Goal: Check status: Check status

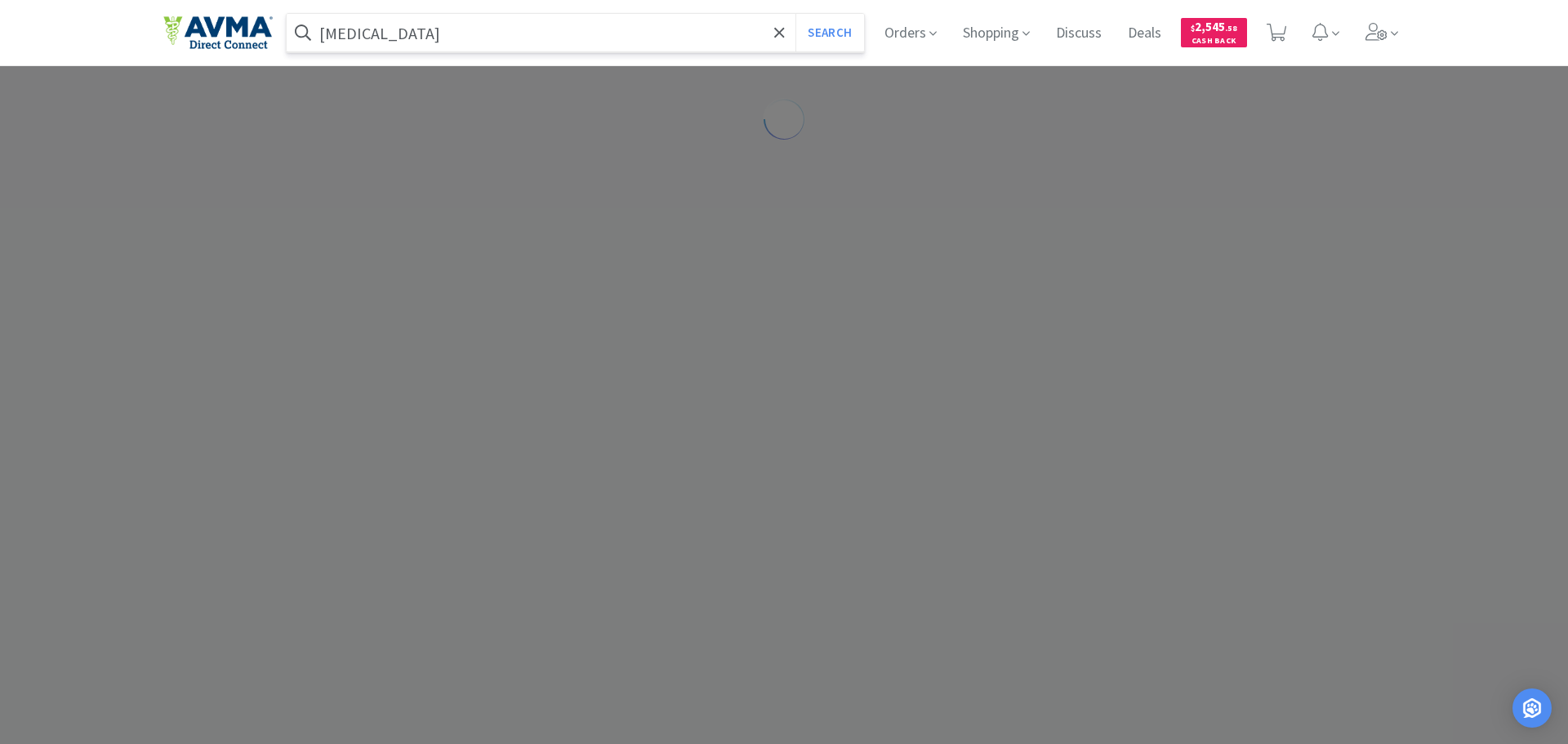
click at [517, 47] on input "[MEDICAL_DATA]" at bounding box center [576, 32] width 578 height 37
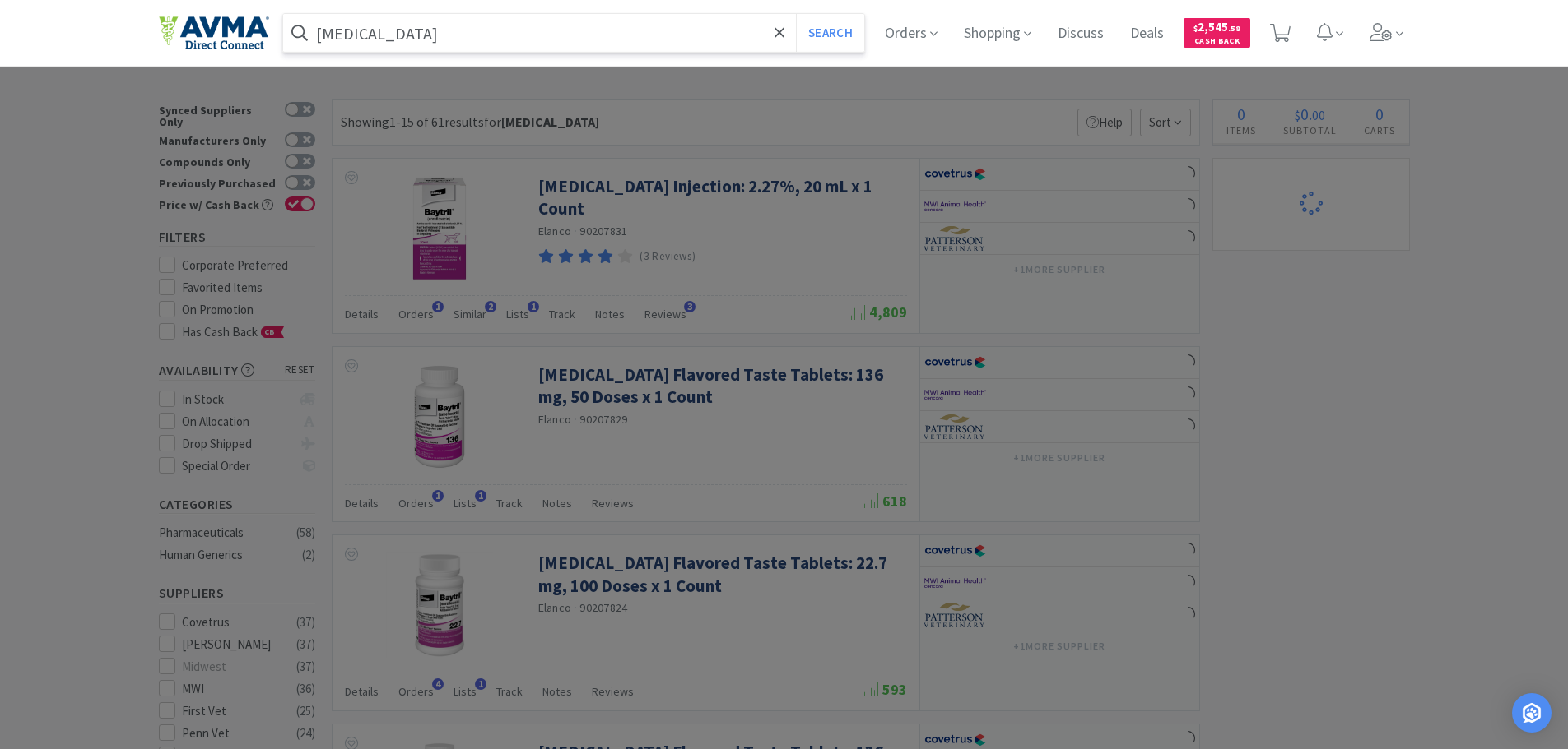
paste input "065998"
type input "065998"
select select "1"
type input "065998"
click at [805, 32] on button "Search" at bounding box center [829, 32] width 69 height 38
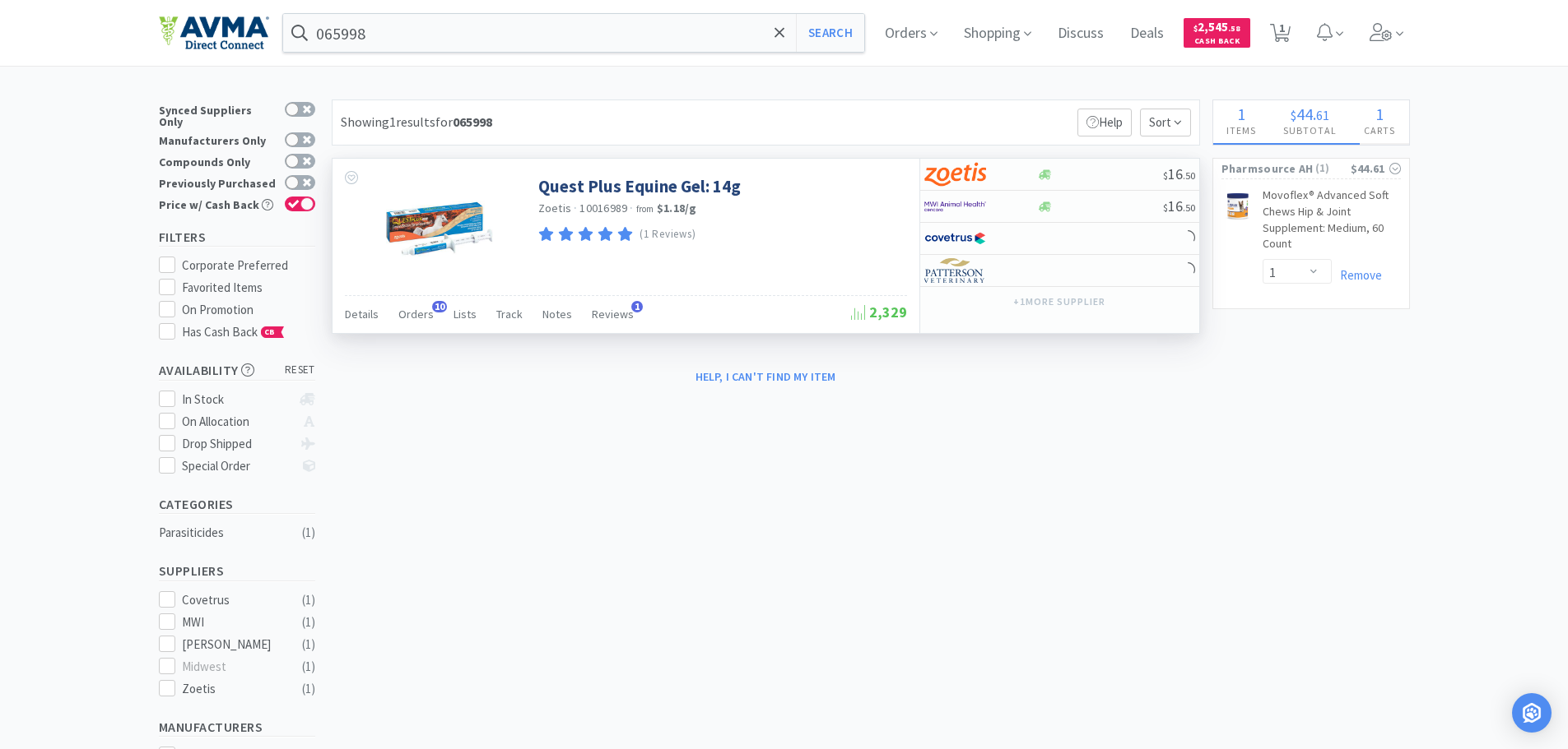
select select "1"
select select "10"
select select "2"
select select "3"
select select "1"
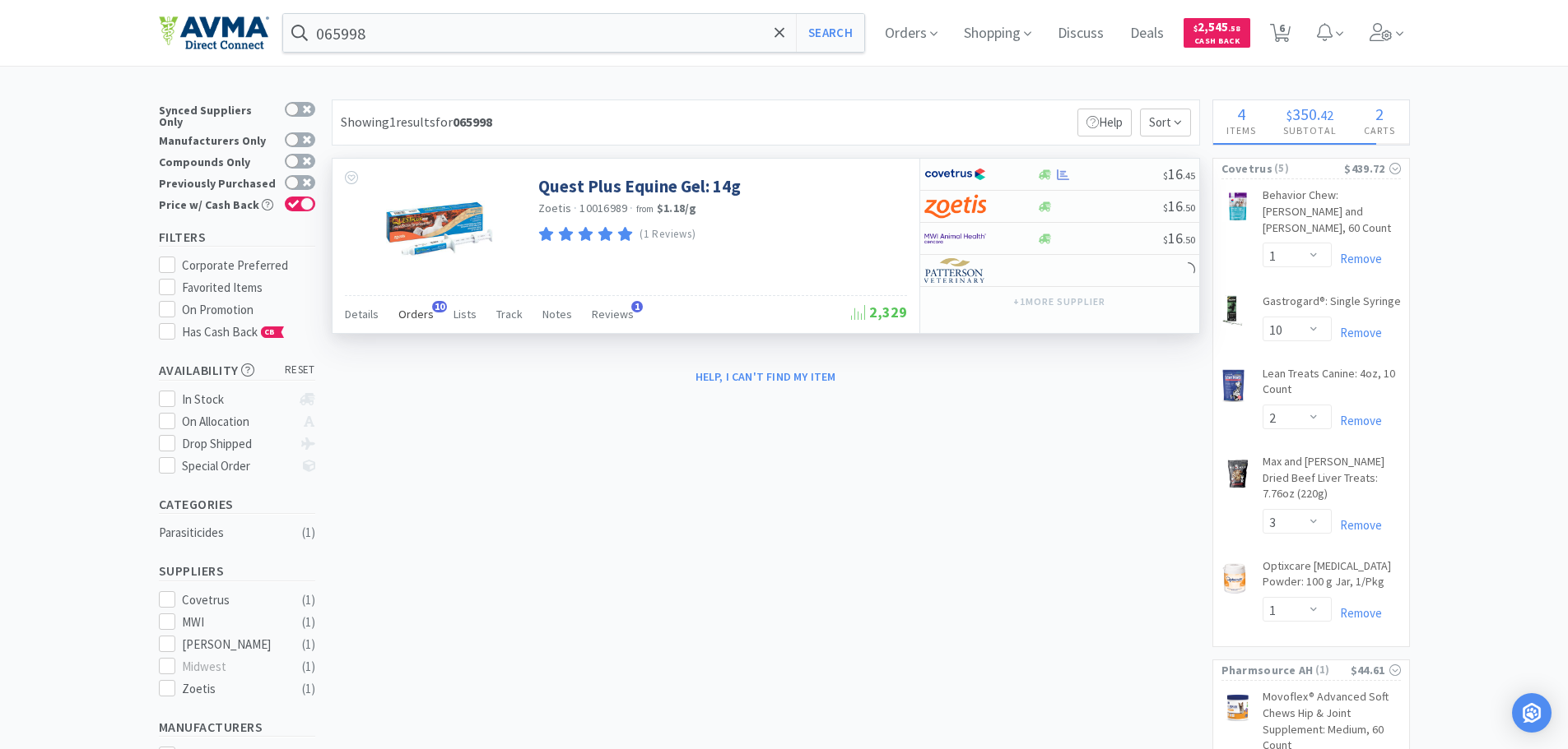
click at [410, 316] on span "Orders" at bounding box center [416, 314] width 36 height 14
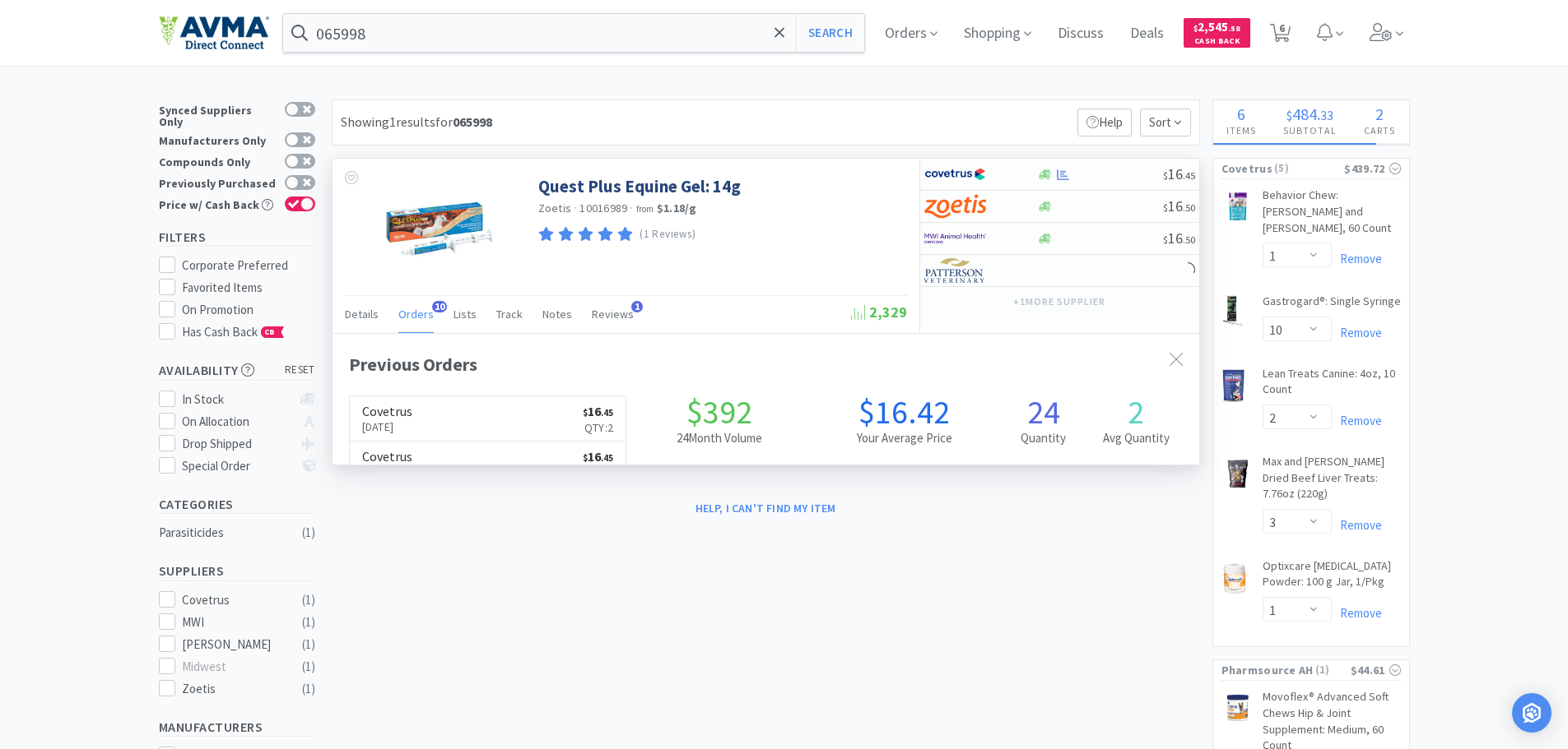
scroll to position [441, 866]
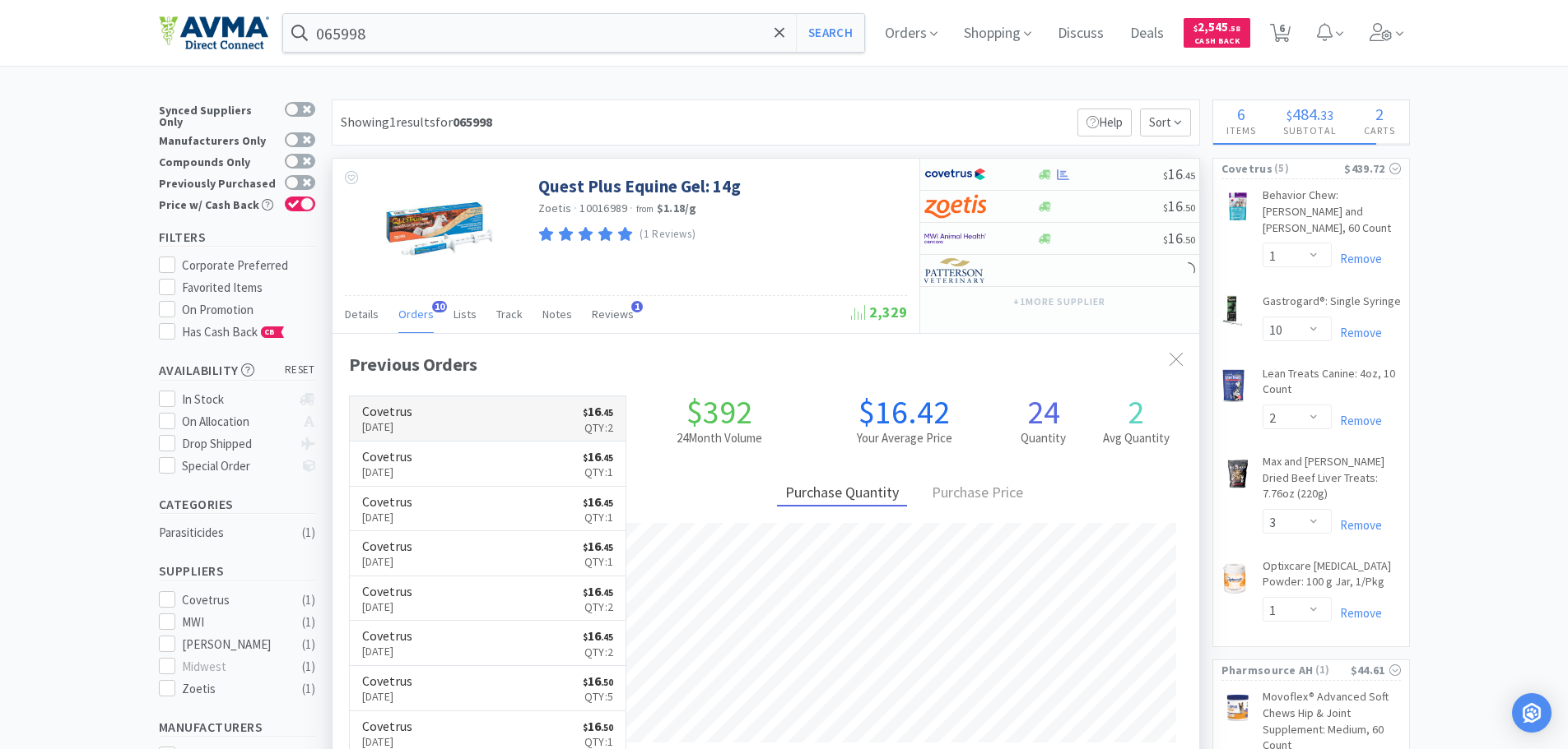
click at [456, 426] on link "Covetrus [DATE] $ 16 . 45 Qty: 2" at bounding box center [488, 418] width 276 height 45
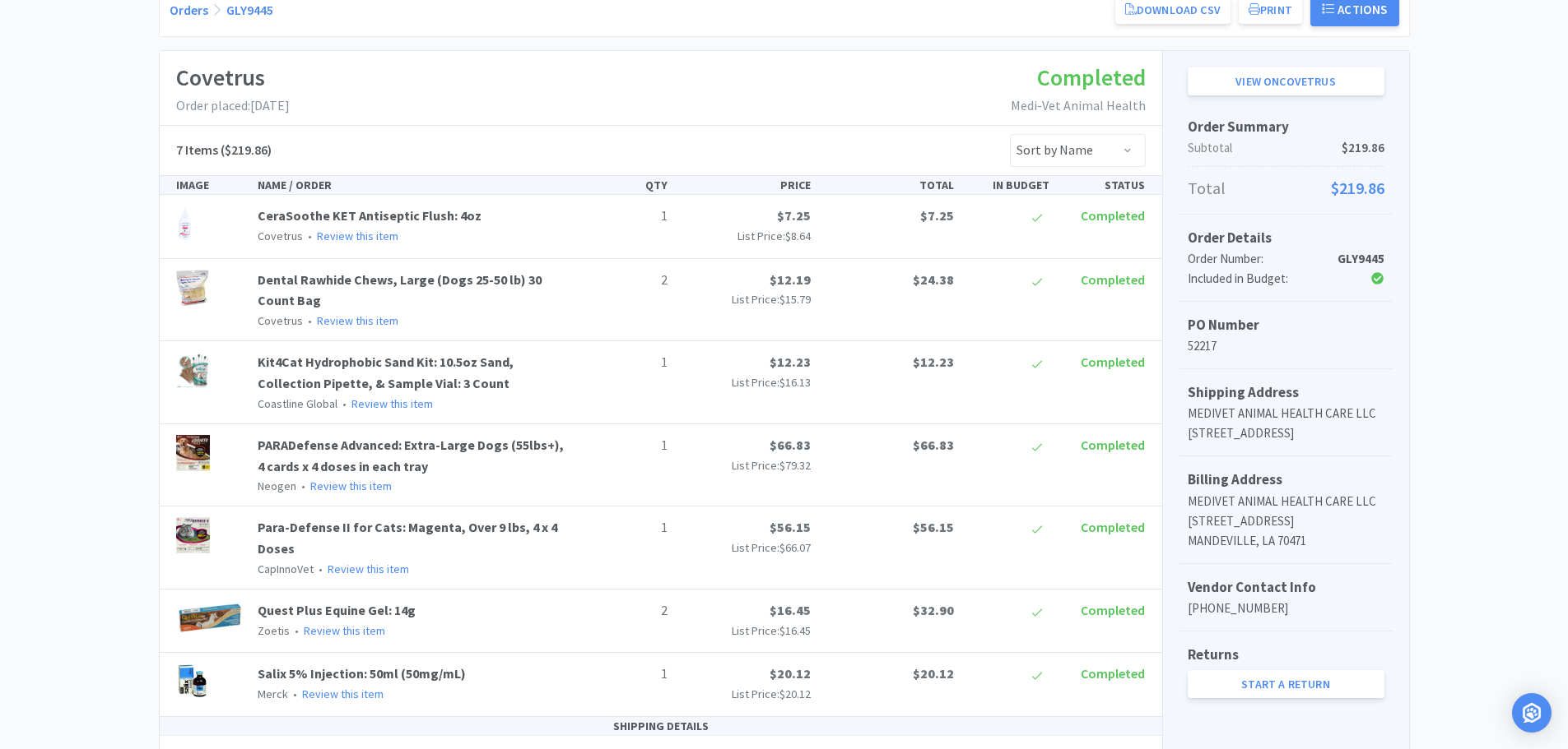
scroll to position [427, 0]
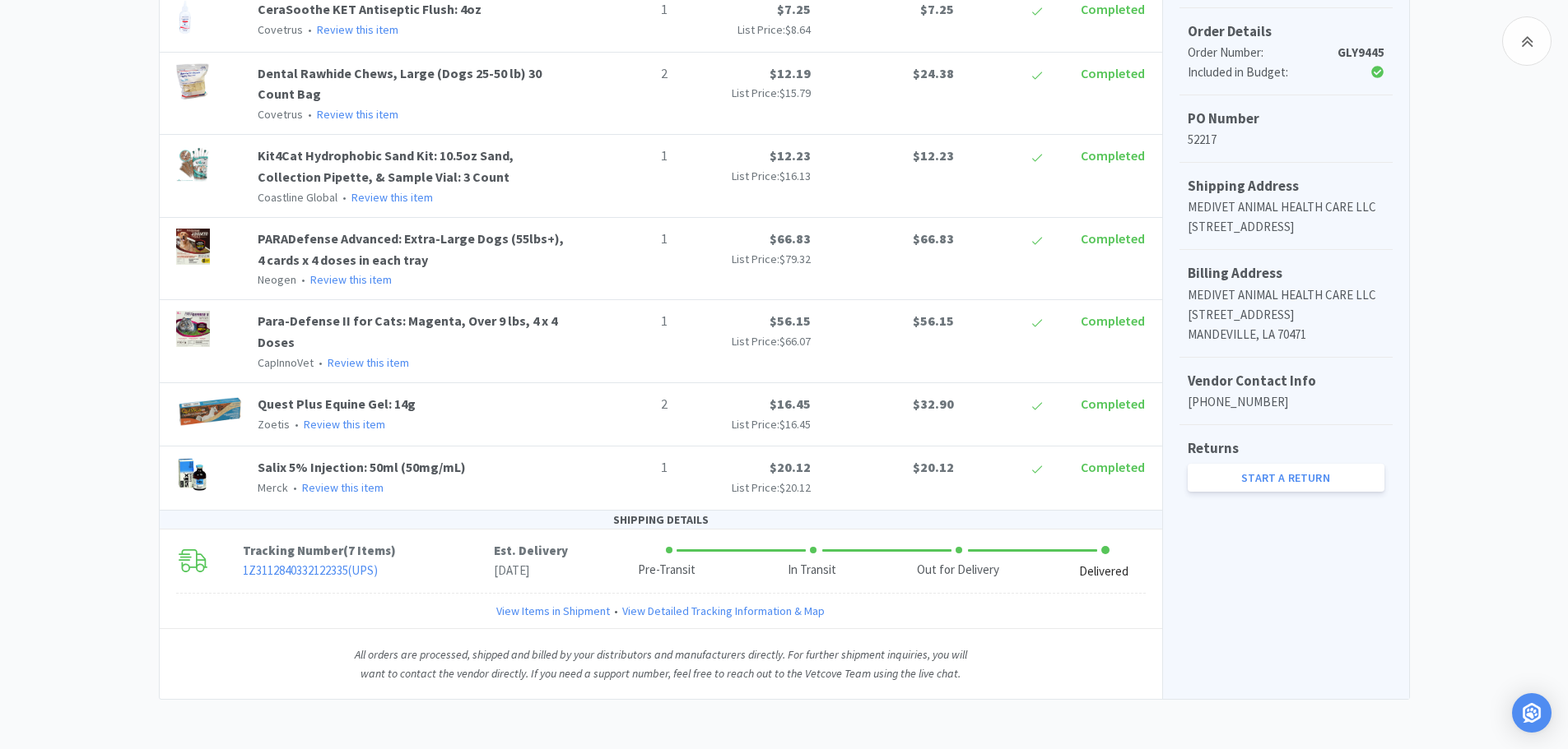
select select "1"
select select "10"
select select "2"
select select "3"
select select "1"
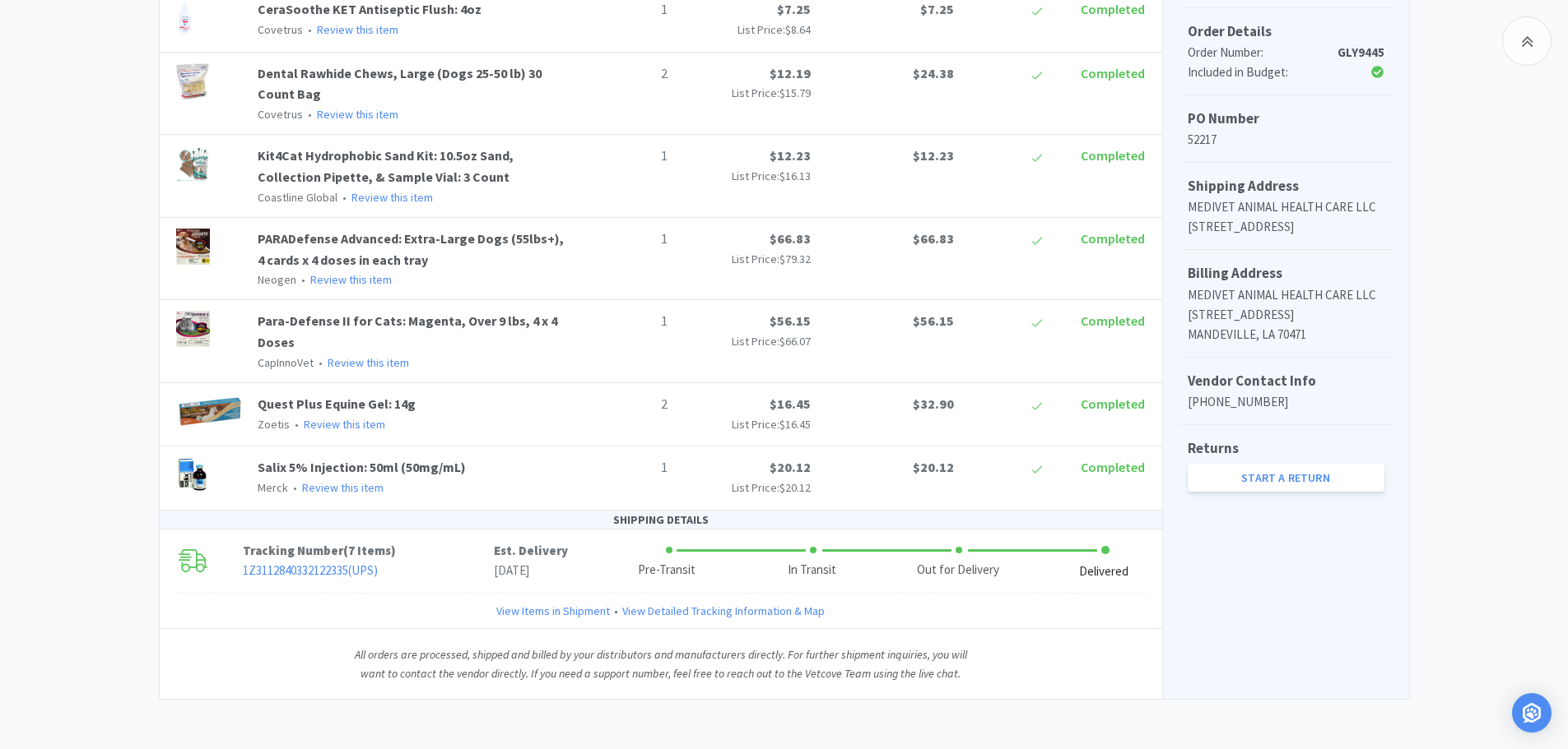
select select "1"
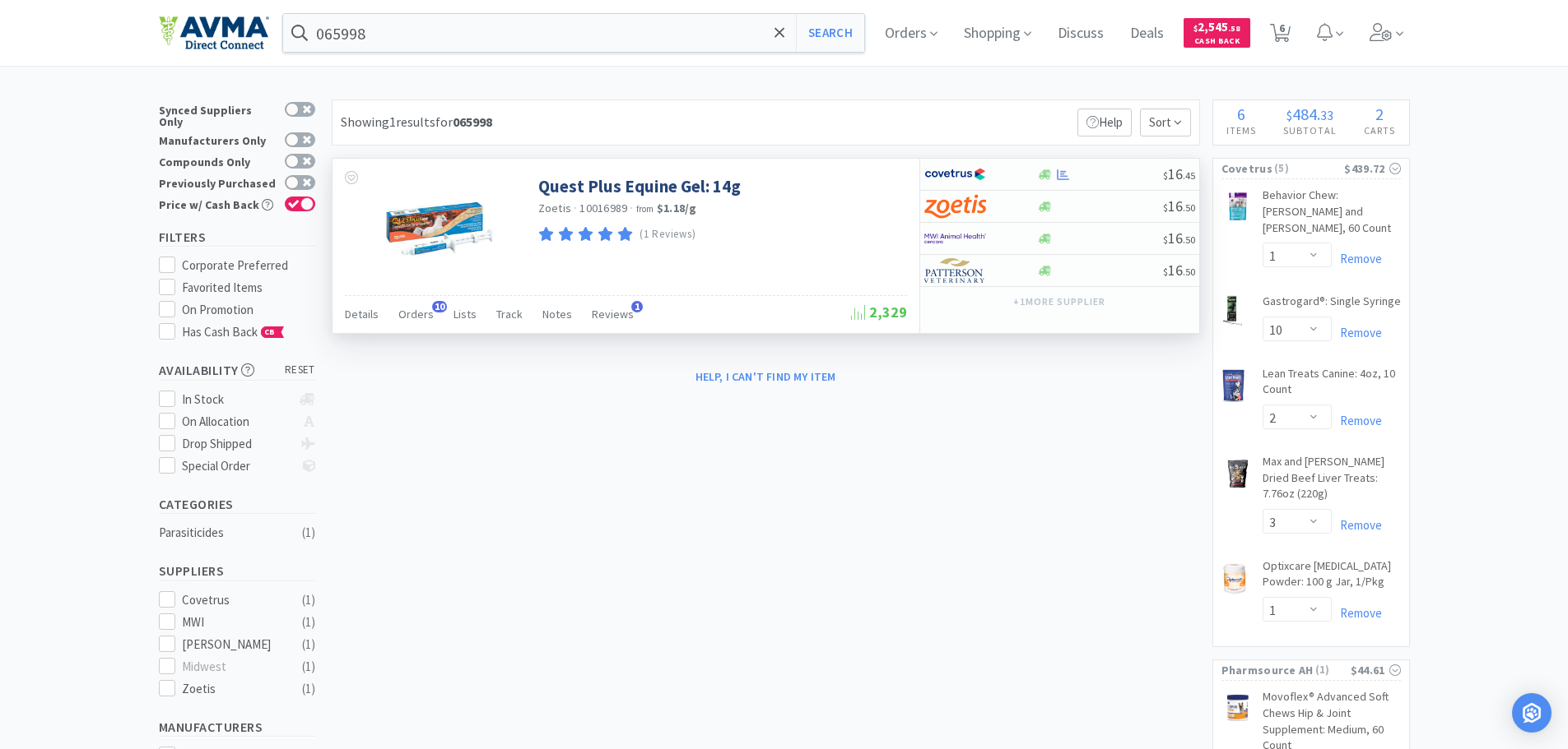
click at [390, 331] on div "Details Orders 10 Lists Track Notes Reviews 1" at bounding box center [598, 317] width 507 height 31
click at [403, 324] on div "Orders 10" at bounding box center [416, 317] width 36 height 31
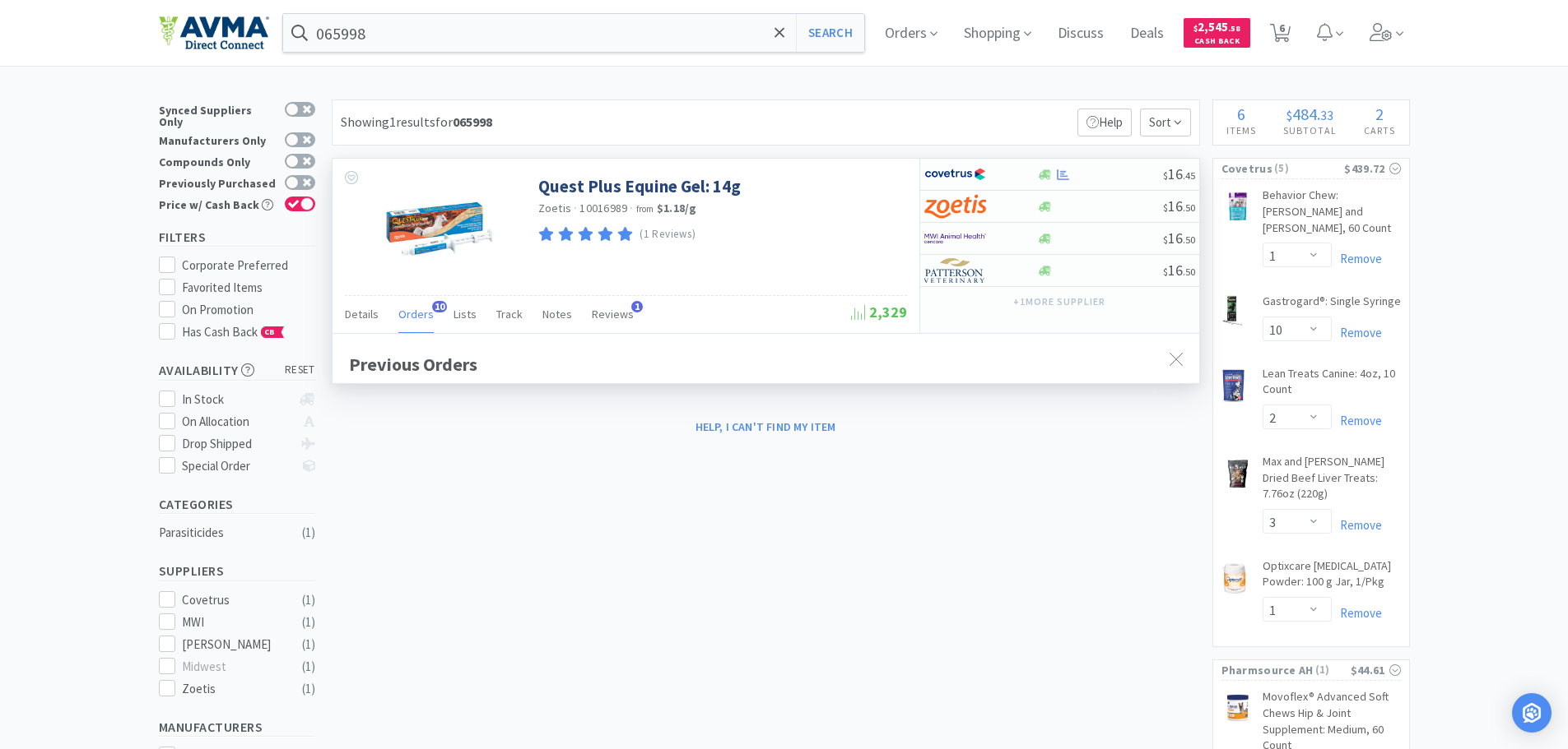
scroll to position [441, 866]
